Goal: Information Seeking & Learning: Find specific fact

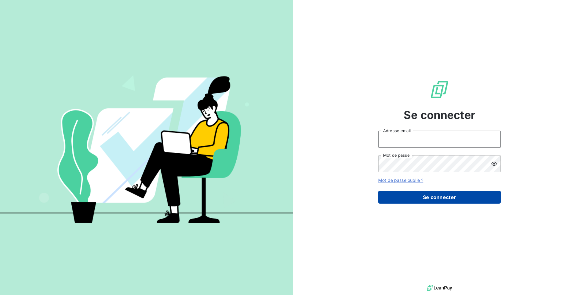
type input "[EMAIL_ADDRESS][DOMAIN_NAME]"
click at [432, 193] on button "Se connecter" at bounding box center [439, 197] width 123 height 13
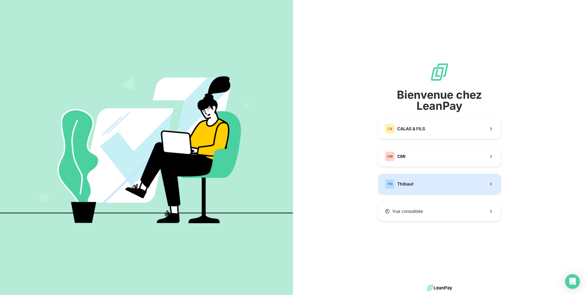
click at [408, 185] on span "Thibaut" at bounding box center [405, 184] width 16 height 6
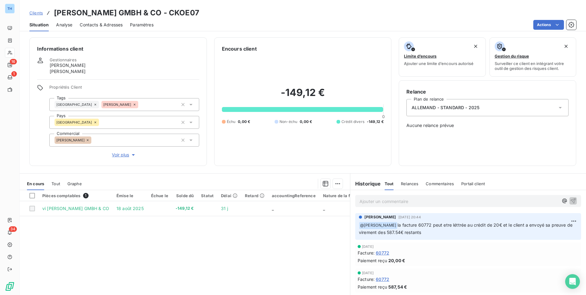
click at [39, 11] on span "Clients" at bounding box center [35, 12] width 13 height 5
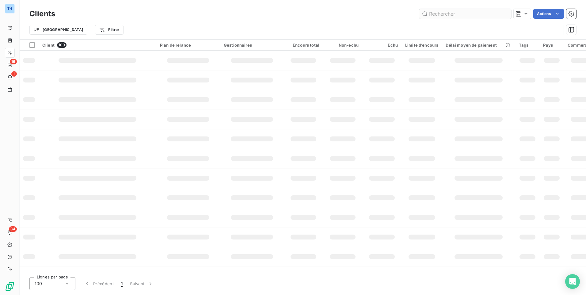
click at [436, 14] on input "text" at bounding box center [466, 14] width 92 height 10
type input "G"
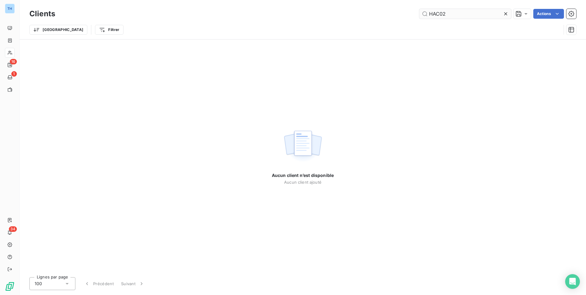
click at [454, 13] on input "HAC02" at bounding box center [466, 14] width 92 height 10
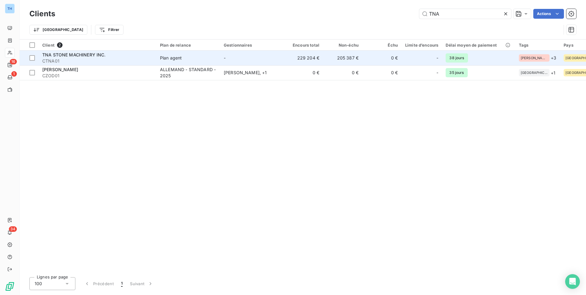
type input "TNA"
click at [155, 56] on td "TNA STONE MACHINERY INC. CTNA01" at bounding box center [98, 58] width 118 height 15
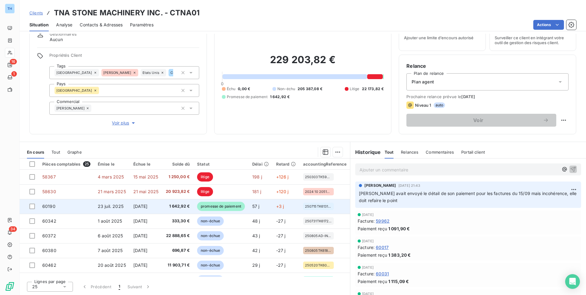
click at [167, 207] on td "1 642,92 €" at bounding box center [177, 206] width 31 height 15
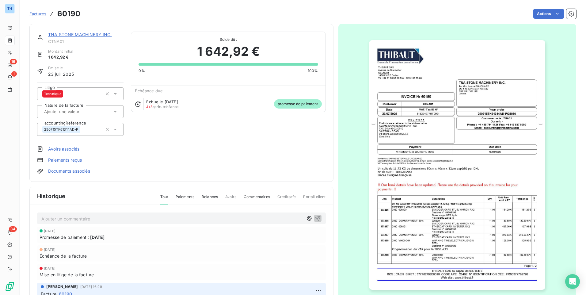
click at [67, 35] on link "TNA STONE MACHINERY INC." at bounding box center [80, 34] width 64 height 5
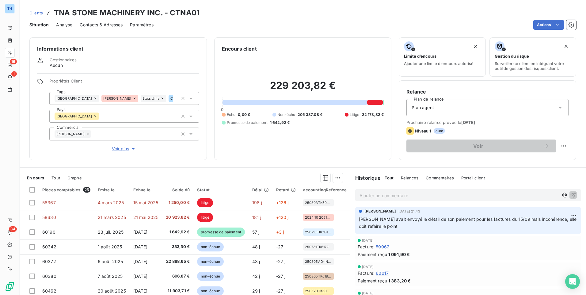
click at [35, 12] on span "Clients" at bounding box center [35, 12] width 13 height 5
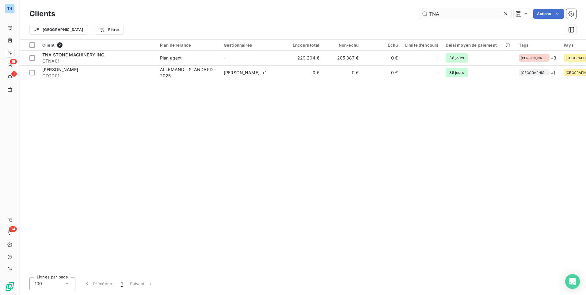
click at [445, 13] on input "TNA" at bounding box center [466, 14] width 92 height 10
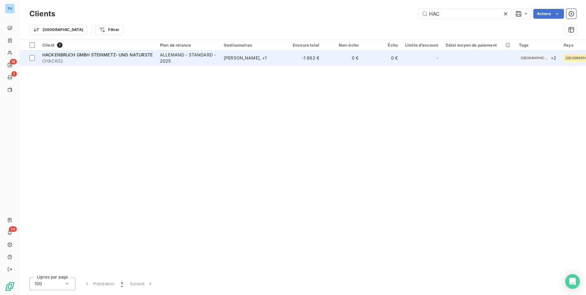
type input "HAC"
click at [91, 61] on span "CHACK02" at bounding box center [97, 61] width 110 height 6
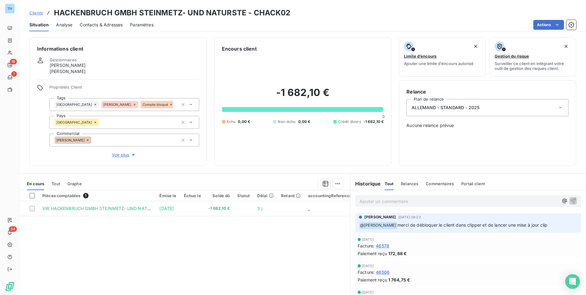
click at [382, 202] on p "Ajouter un commentaire ﻿" at bounding box center [459, 202] width 199 height 8
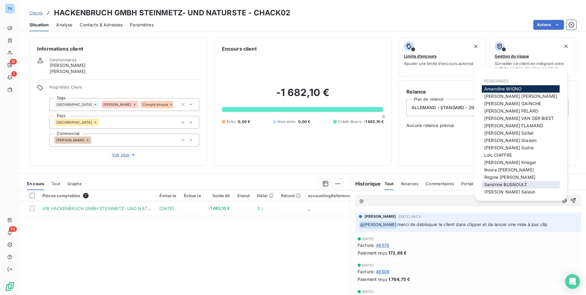
click at [528, 186] on span "[PERSON_NAME]" at bounding box center [506, 184] width 43 height 5
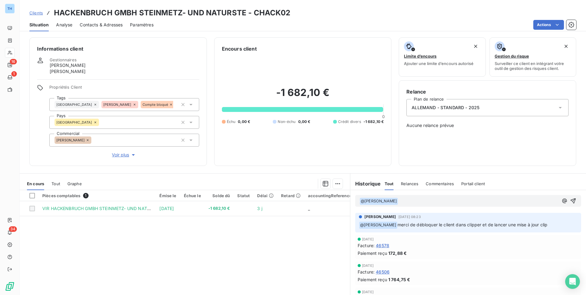
click at [426, 203] on p "﻿ @ [PERSON_NAME] ﻿ ﻿" at bounding box center [459, 201] width 199 height 7
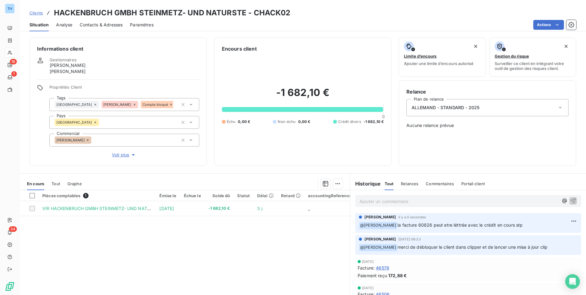
drag, startPoint x: 147, startPoint y: 104, endPoint x: 154, endPoint y: 98, distance: 9.4
click at [169, 104] on icon at bounding box center [171, 105] width 4 height 4
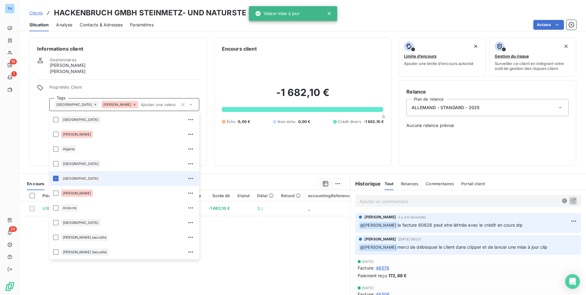
click at [144, 78] on div "Informations client Gestionnaires [PERSON_NAME] [PERSON_NAME] Propriétés Client…" at bounding box center [118, 101] width 178 height 129
